Goal: Information Seeking & Learning: Learn about a topic

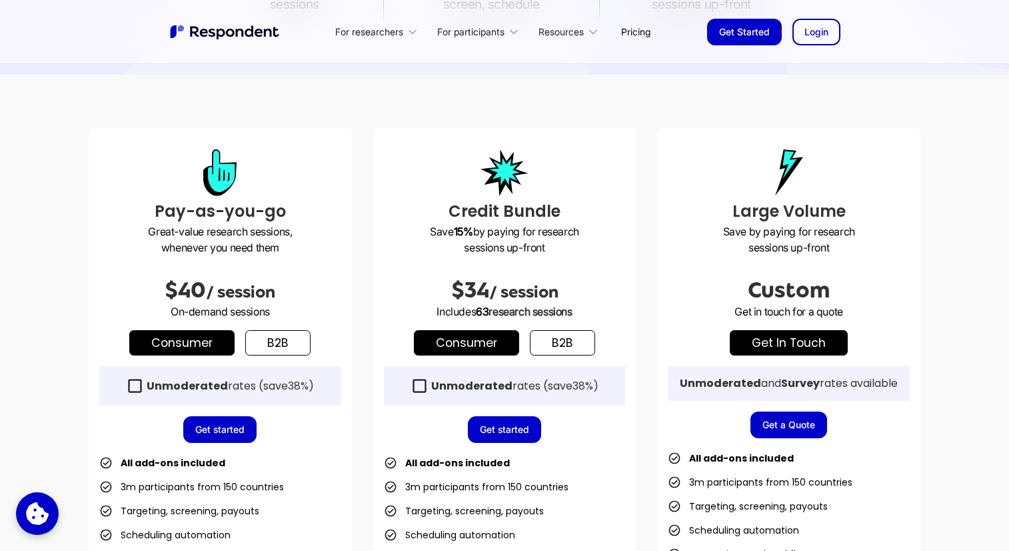
scroll to position [333, 0]
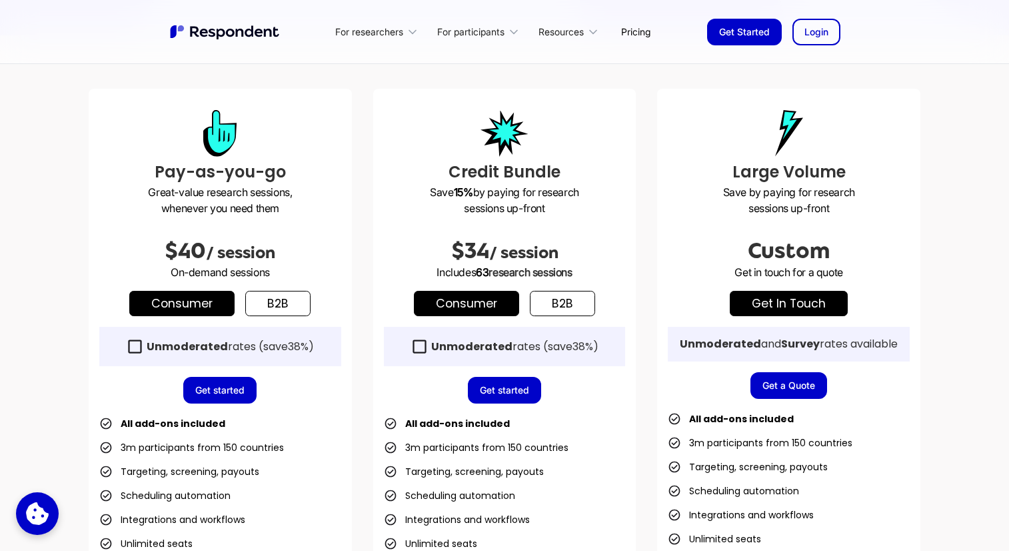
click at [291, 307] on link "b2b" at bounding box center [277, 303] width 65 height 25
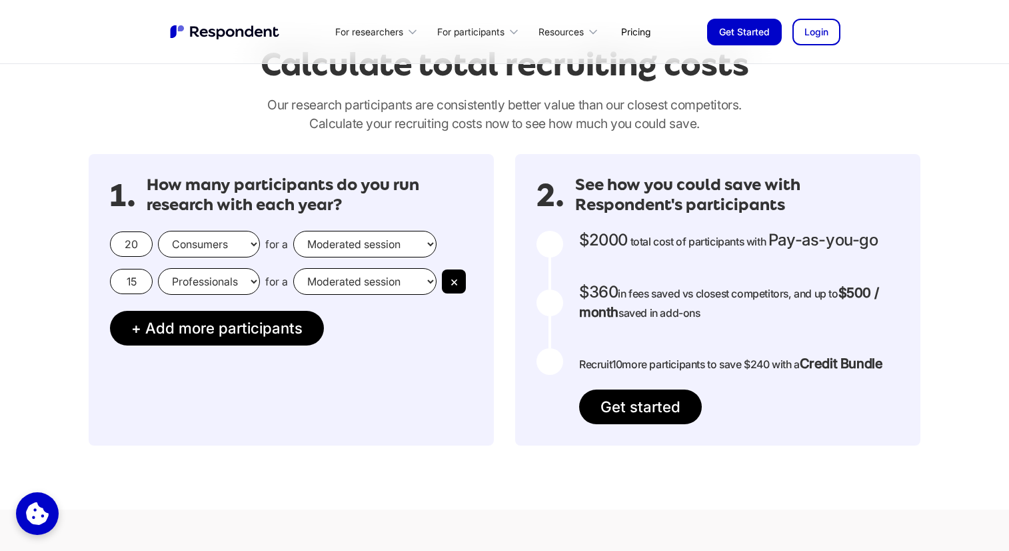
scroll to position [1112, 0]
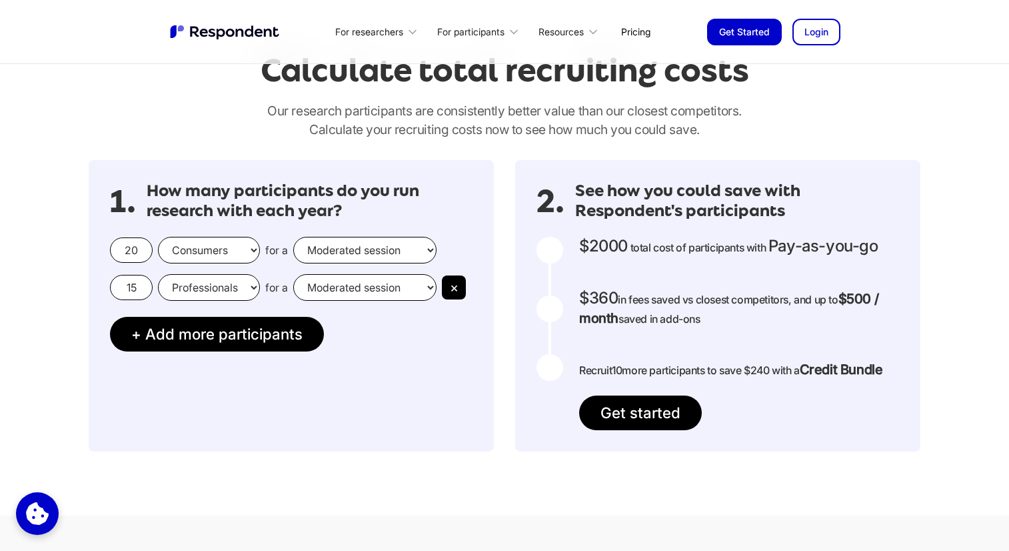
drag, startPoint x: 139, startPoint y: 287, endPoint x: 123, endPoint y: 287, distance: 15.3
click at [123, 287] on input "15" at bounding box center [131, 287] width 43 height 25
drag, startPoint x: 139, startPoint y: 251, endPoint x: 117, endPoint y: 251, distance: 22.0
click at [117, 251] on input "20" at bounding box center [131, 249] width 43 height 25
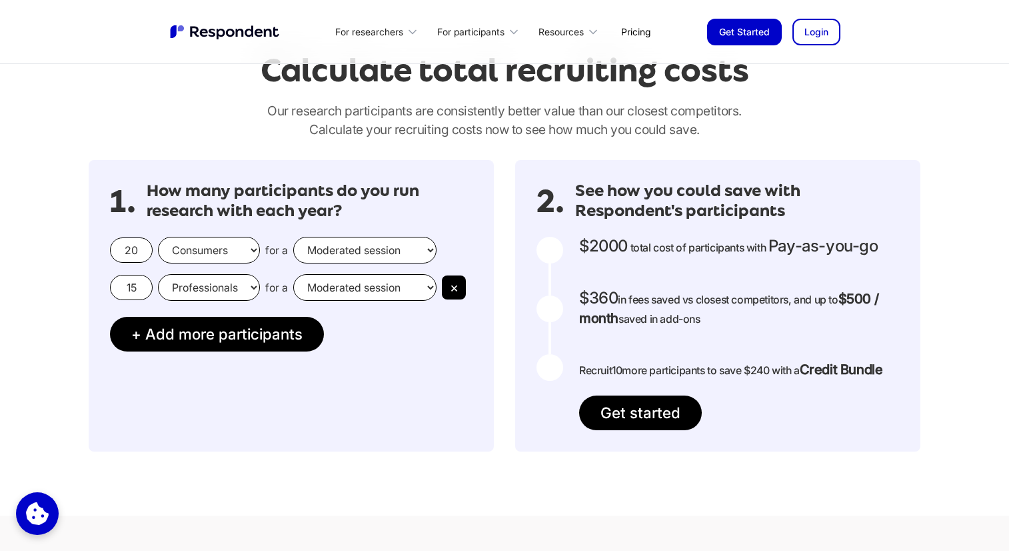
drag, startPoint x: 141, startPoint y: 250, endPoint x: 125, endPoint y: 250, distance: 15.3
click at [125, 250] on input "20" at bounding box center [131, 249] width 43 height 25
type input "5"
click at [233, 245] on select "Consumers Professionals" at bounding box center [209, 250] width 102 height 27
select select "professionals"
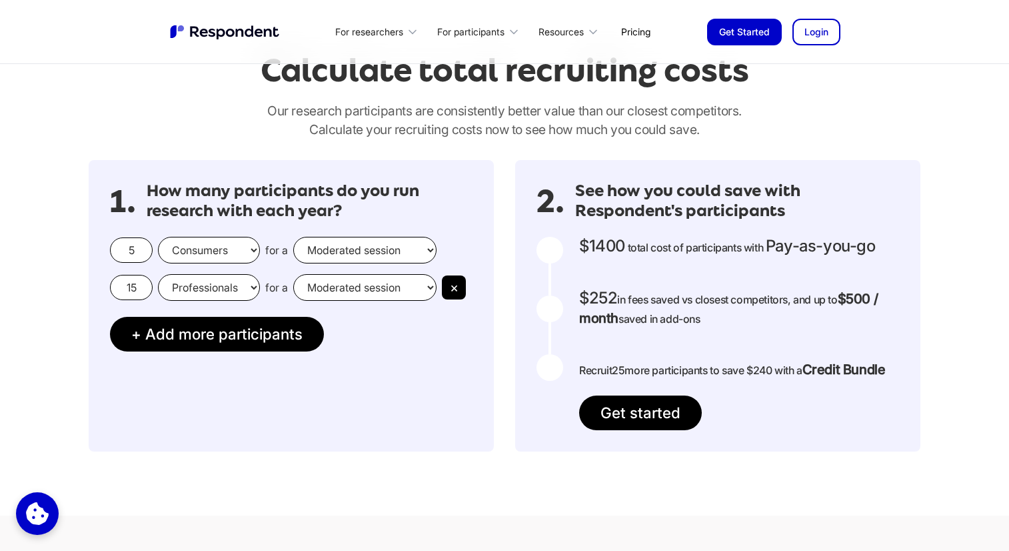
click at [158, 237] on select "Consumers Professionals" at bounding box center [209, 250] width 102 height 27
drag, startPoint x: 137, startPoint y: 248, endPoint x: 117, endPoint y: 248, distance: 20.7
click at [117, 248] on input "5" at bounding box center [131, 249] width 43 height 25
click at [202, 255] on select "Consumers Professionals" at bounding box center [209, 250] width 102 height 27
drag, startPoint x: 137, startPoint y: 253, endPoint x: 109, endPoint y: 252, distance: 28.7
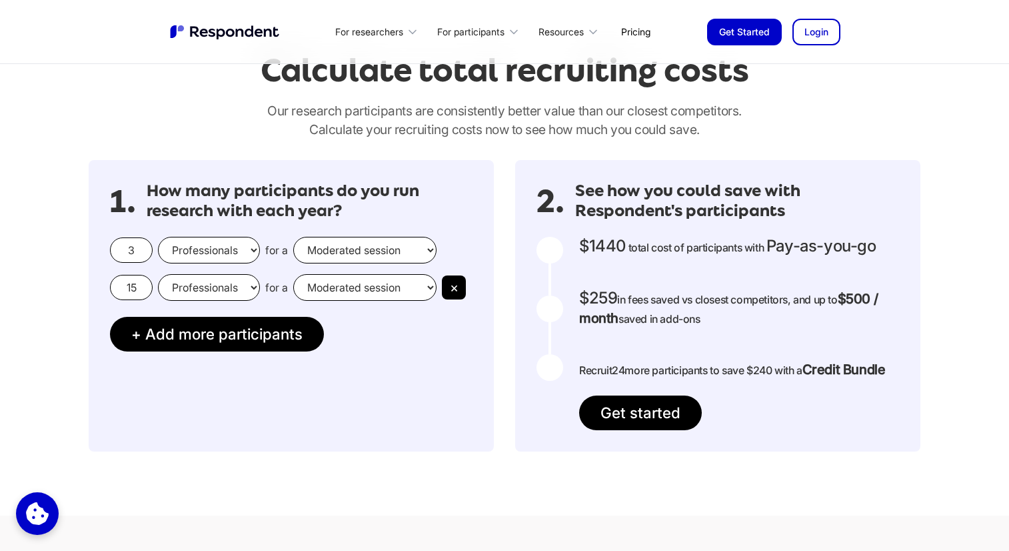
click at [109, 252] on div "1. How many participants do you run research with each year? 3 Consumers Profes…" at bounding box center [291, 305] width 405 height 291
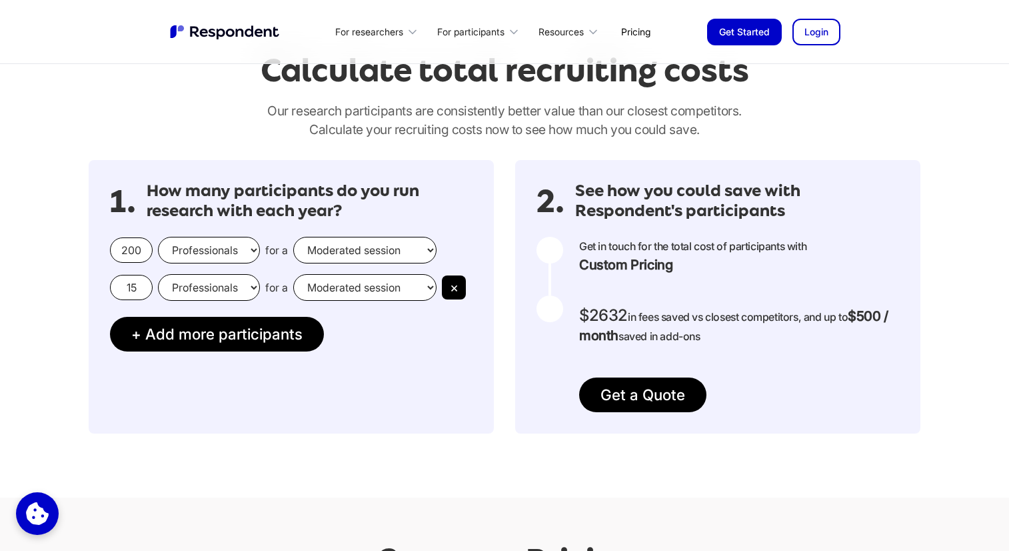
type input "200"
click at [216, 247] on select "Consumers Professionals" at bounding box center [209, 250] width 102 height 27
click at [158, 237] on select "Consumers Professionals" at bounding box center [209, 250] width 102 height 27
click at [215, 248] on select "Consumers Professionals" at bounding box center [209, 250] width 102 height 27
select select "consumers"
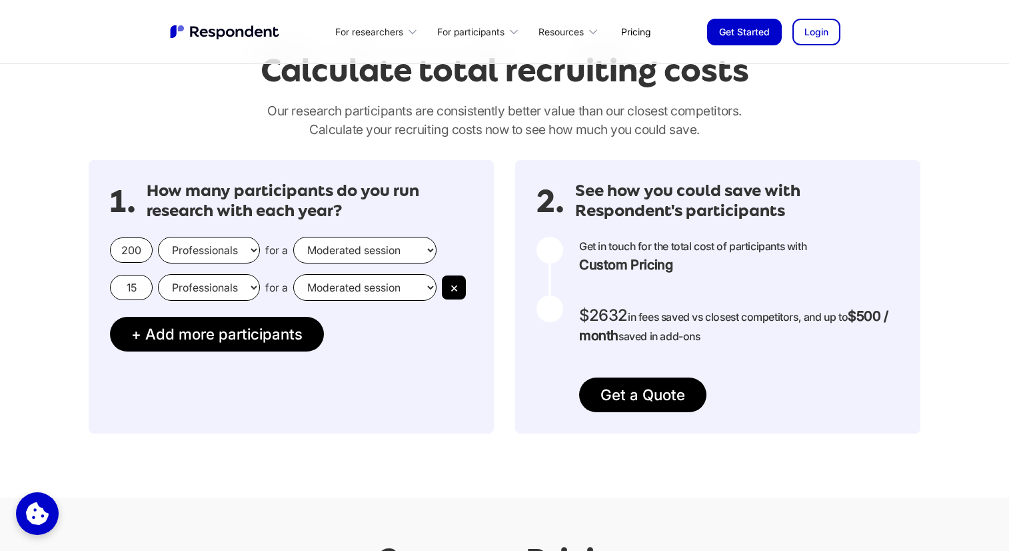
click at [158, 237] on select "Consumers Professionals" at bounding box center [209, 250] width 102 height 27
click at [330, 251] on select "Moderated session Unmoderated session" at bounding box center [364, 250] width 143 height 27
select select "unmoderated"
click at [293, 237] on select "Moderated session Unmoderated session" at bounding box center [364, 250] width 143 height 27
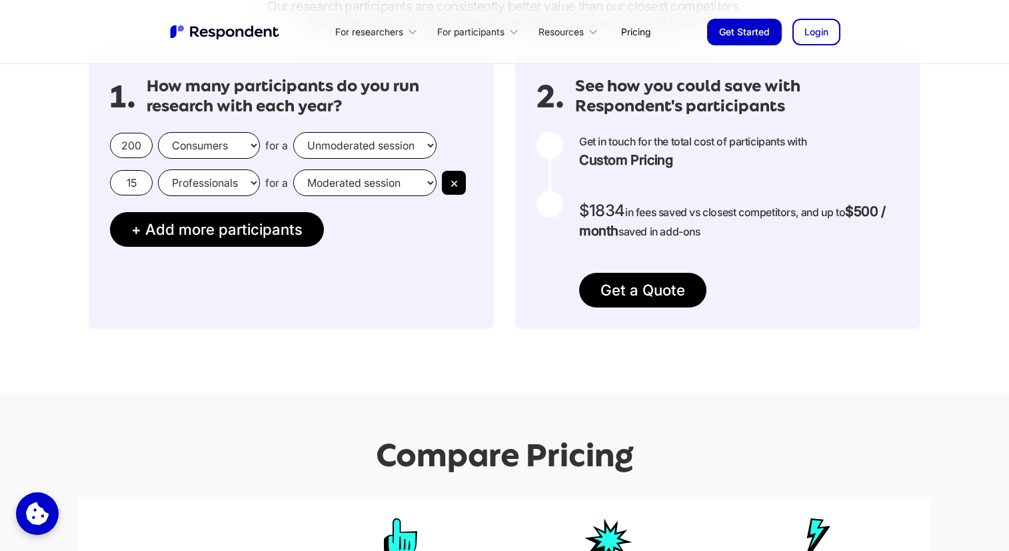
scroll to position [1134, 0]
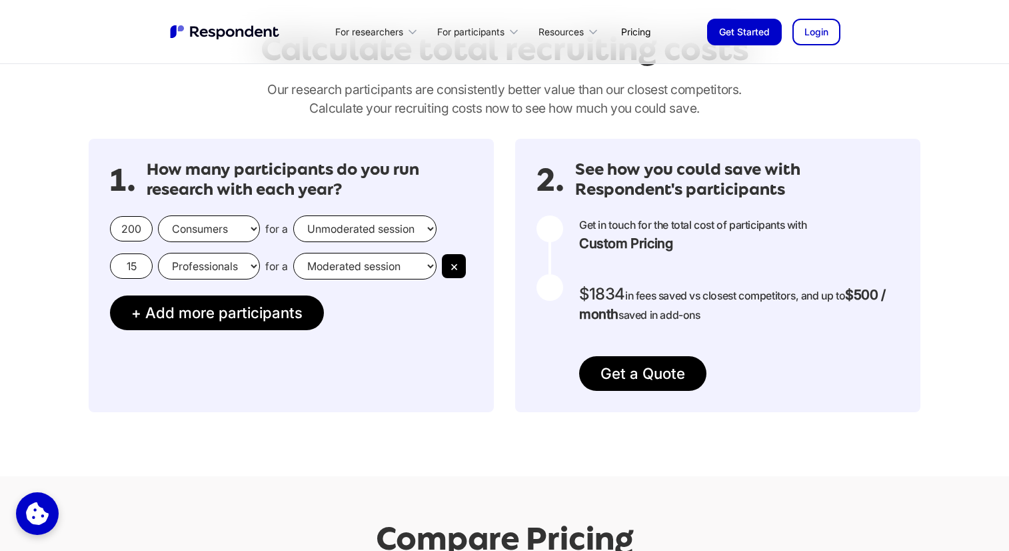
click at [137, 224] on input "200" at bounding box center [131, 228] width 43 height 25
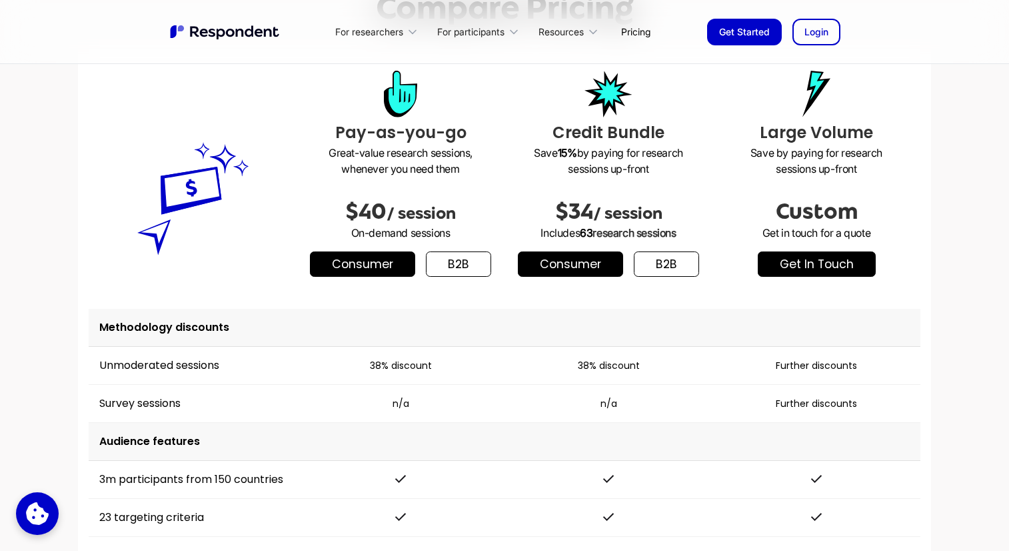
scroll to position [1752, 0]
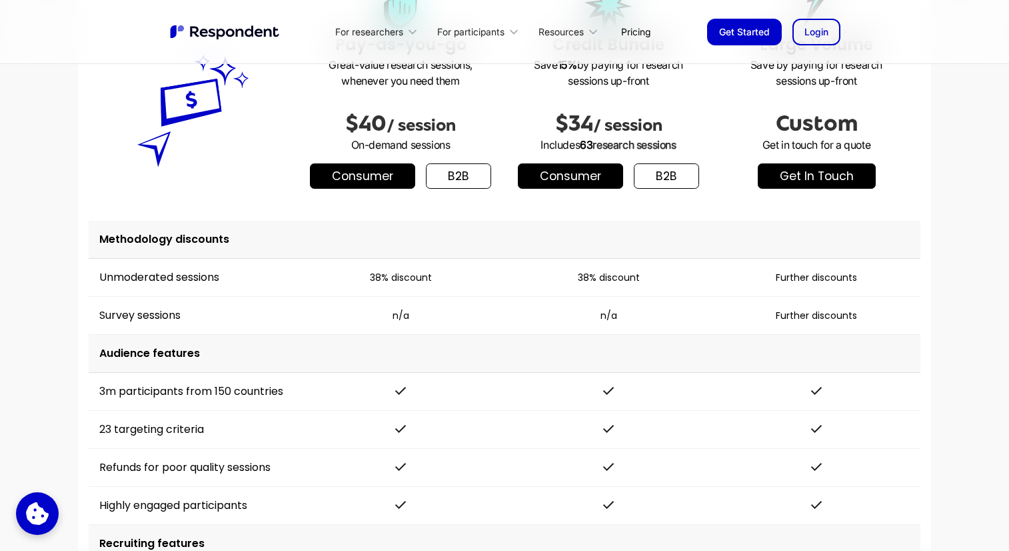
click at [448, 186] on link "b2b" at bounding box center [458, 175] width 65 height 25
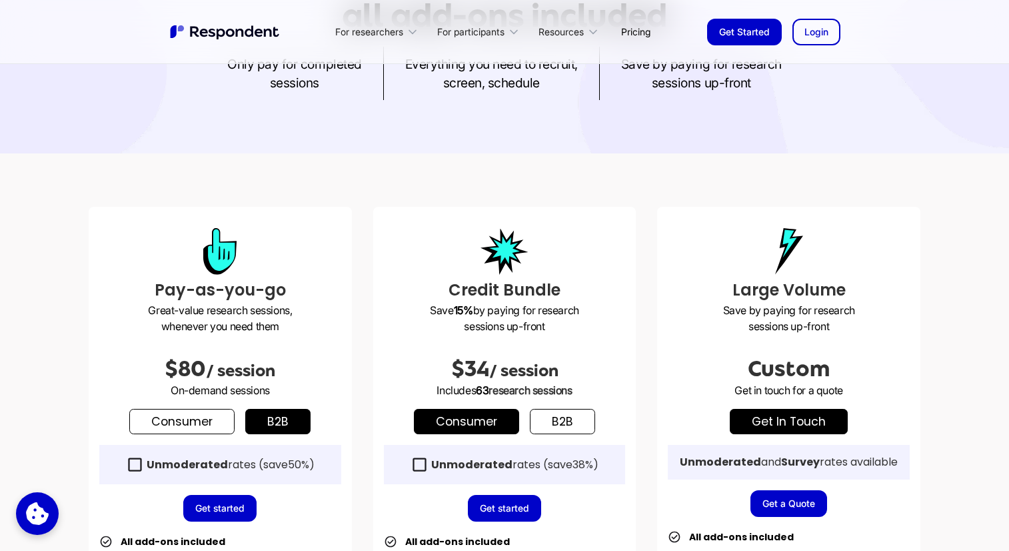
scroll to position [0, 0]
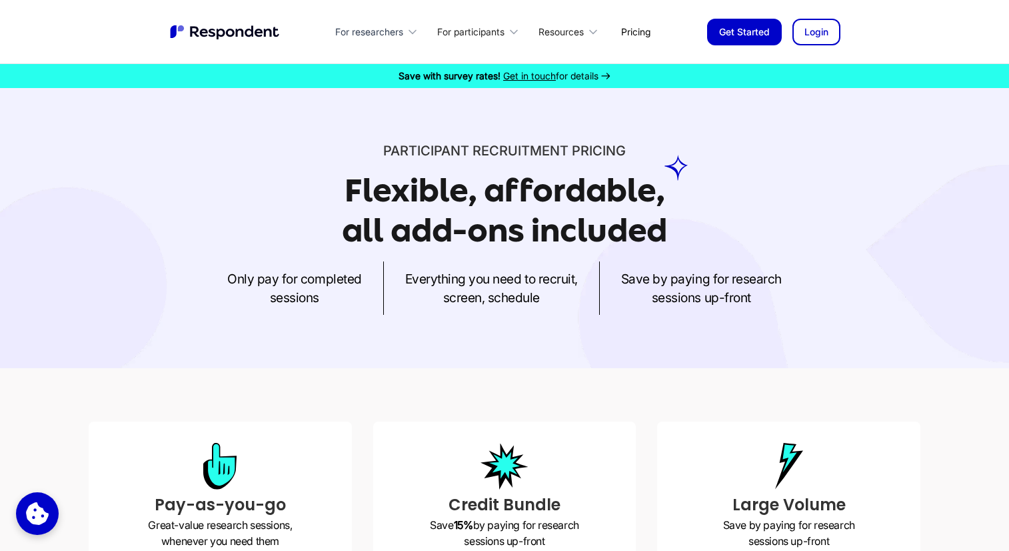
click at [394, 32] on div "For researchers" at bounding box center [369, 31] width 68 height 13
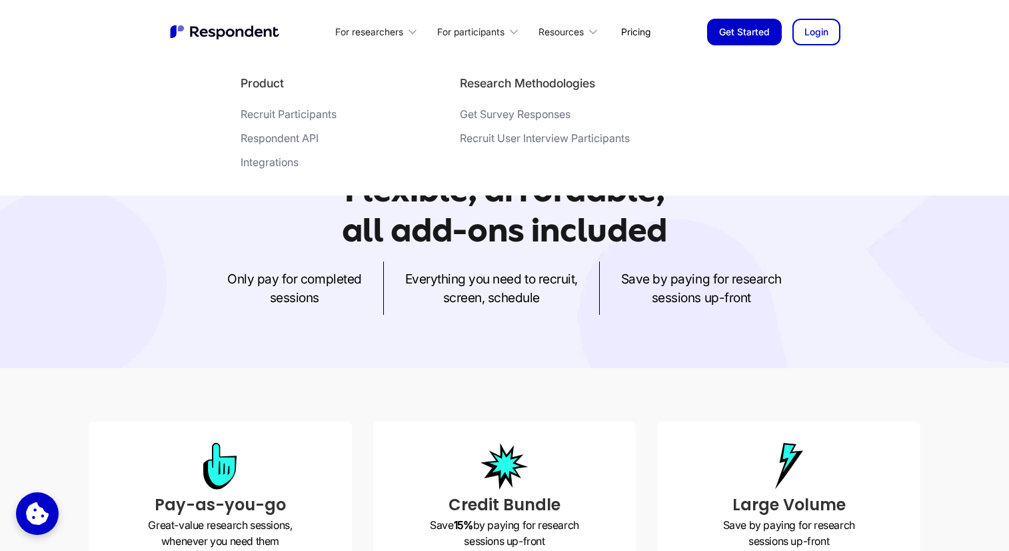
click at [484, 135] on div "Recruit User Interview Participants" at bounding box center [545, 137] width 170 height 13
